Goal: Task Accomplishment & Management: Complete application form

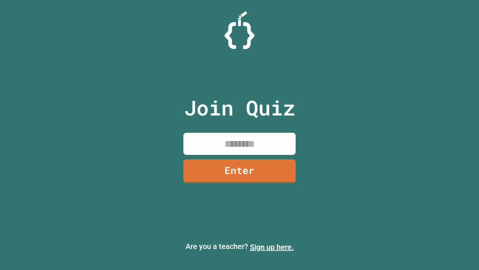
click at [272, 247] on link "Sign up here." at bounding box center [272, 246] width 44 height 9
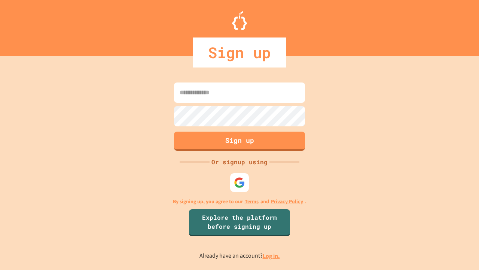
click at [272, 255] on link "Log in." at bounding box center [271, 256] width 17 height 8
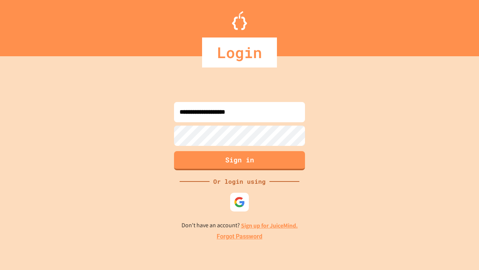
type input "**********"
